Goal: Transaction & Acquisition: Purchase product/service

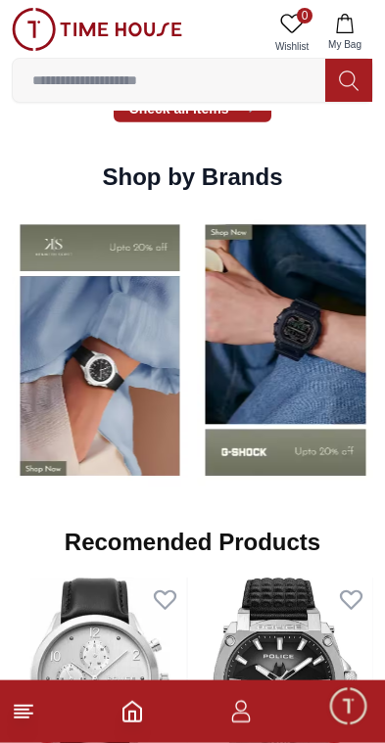
scroll to position [1728, 0]
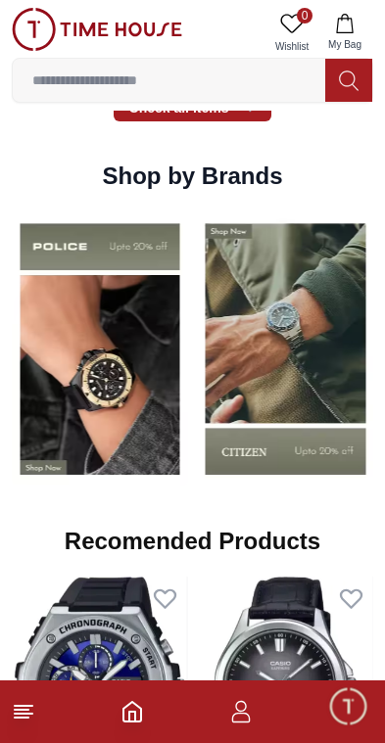
click at [135, 415] on img at bounding box center [100, 349] width 176 height 275
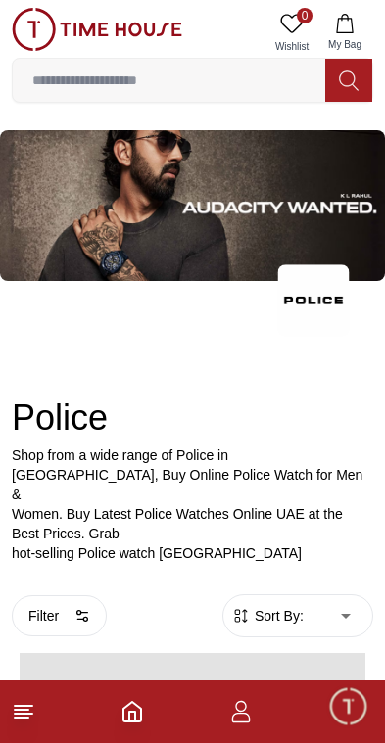
click at [129, 416] on h2 "Police" at bounding box center [192, 418] width 361 height 39
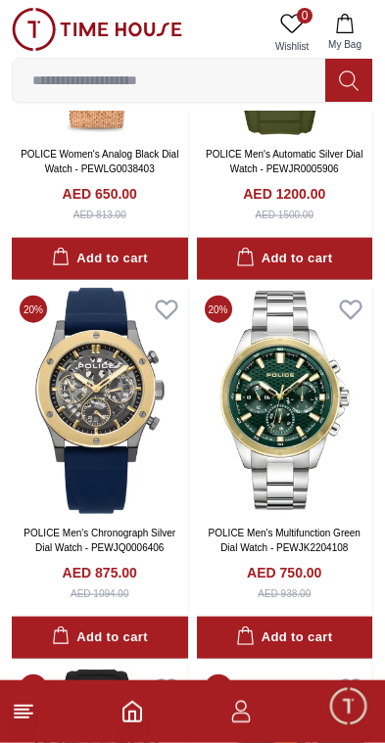
scroll to position [2271, 0]
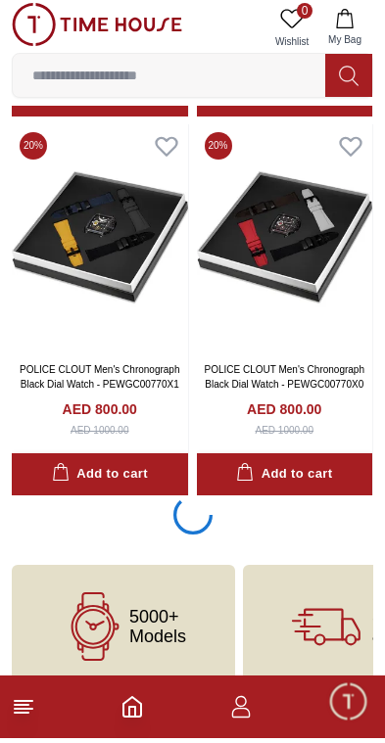
scroll to position [3948, 0]
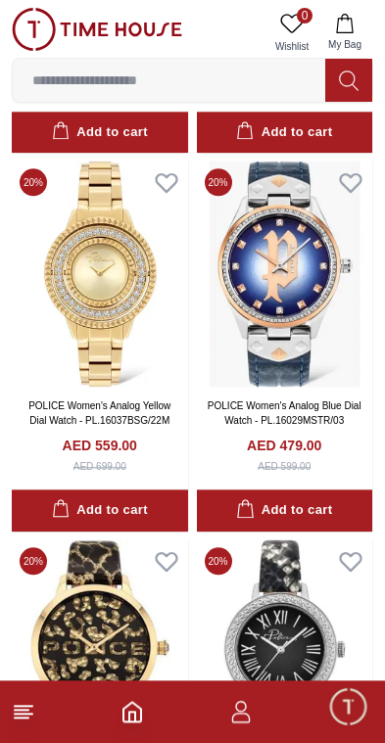
scroll to position [5788, 0]
click at [26, 720] on icon at bounding box center [24, 712] width 24 height 24
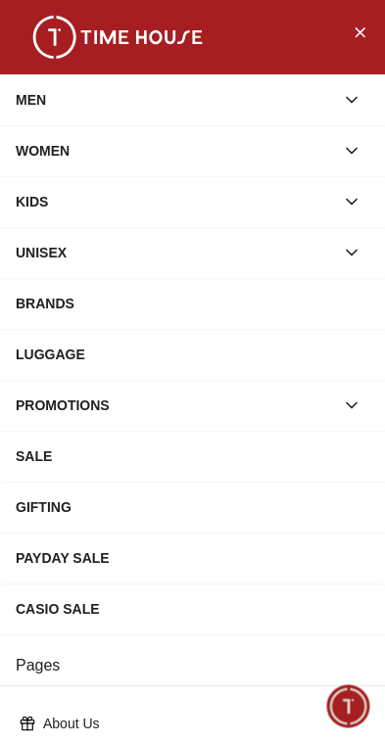
click at [235, 102] on div "MEN" at bounding box center [175, 99] width 318 height 35
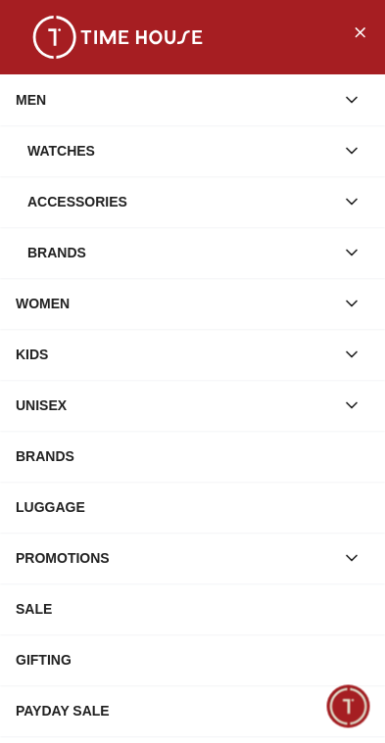
click at [247, 150] on div "Watches" at bounding box center [180, 150] width 307 height 35
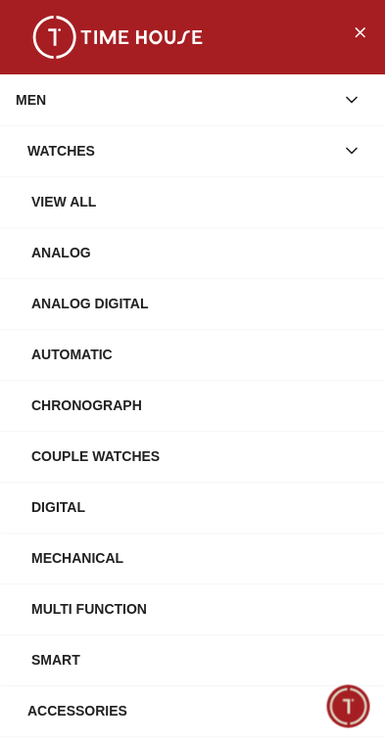
click at [207, 208] on div "View All" at bounding box center [200, 201] width 338 height 35
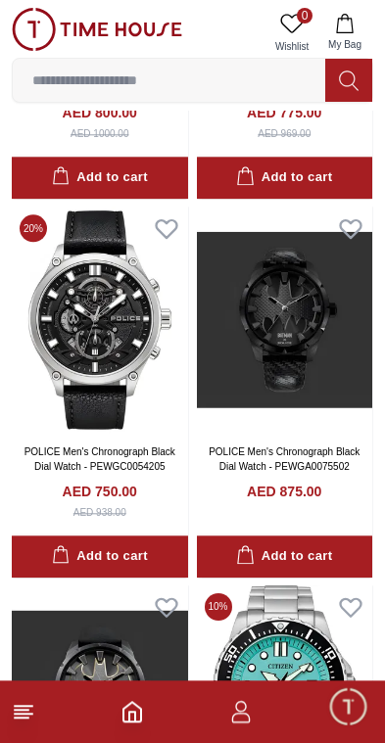
scroll to position [3782, 0]
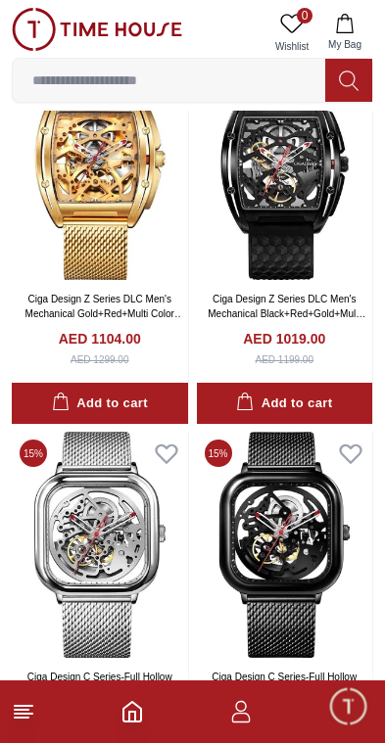
scroll to position [11047, 0]
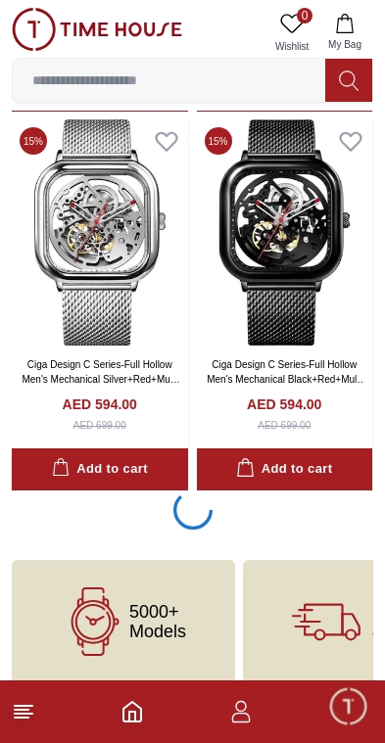
scroll to position [11043, 0]
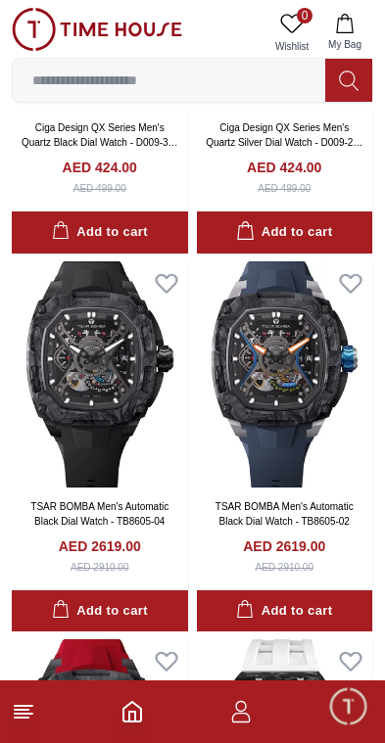
scroll to position [13179, 0]
